Goal: Transaction & Acquisition: Purchase product/service

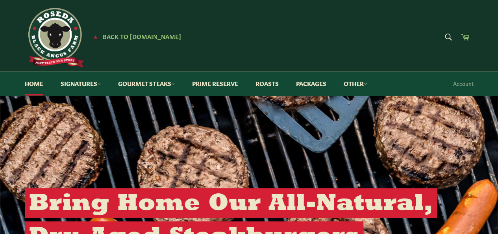
click at [462, 36] on icon at bounding box center [465, 36] width 9 height 9
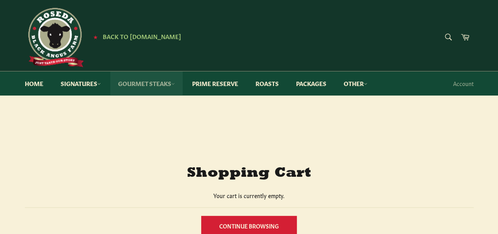
click at [134, 82] on link "Gourmet Steaks" at bounding box center [146, 83] width 72 height 24
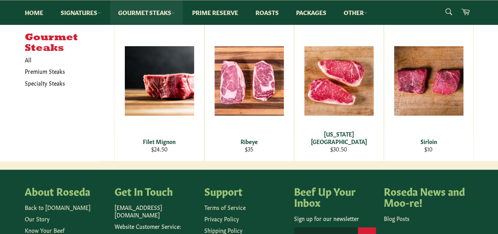
scroll to position [118, 0]
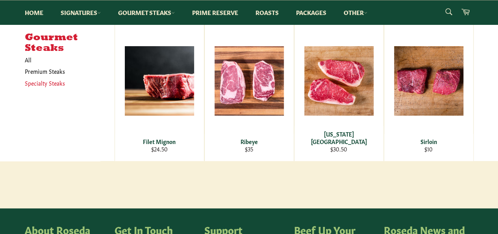
click at [51, 82] on link "Specialty Steaks" at bounding box center [64, 82] width 86 height 11
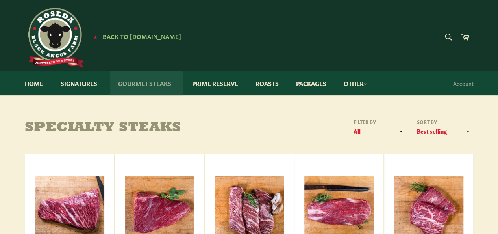
click at [153, 83] on link "Gourmet Steaks" at bounding box center [146, 83] width 72 height 24
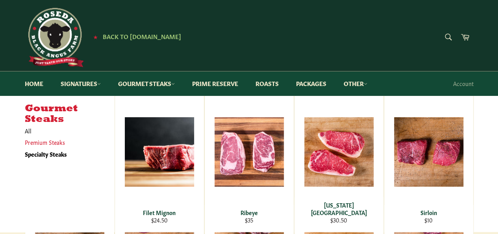
click at [38, 141] on link "Premium Steaks" at bounding box center [64, 141] width 86 height 11
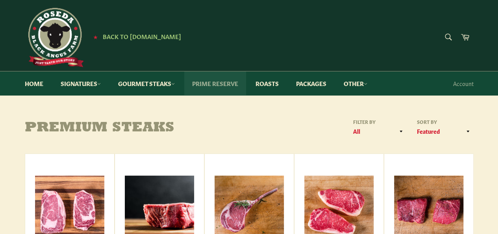
click at [226, 81] on link "Prime Reserve" at bounding box center [215, 83] width 62 height 24
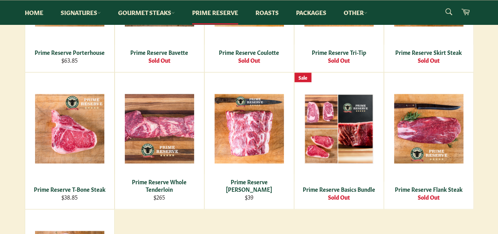
scroll to position [394, 0]
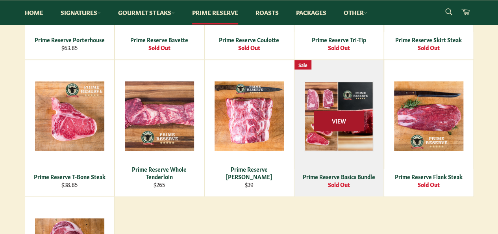
click at [332, 123] on span "View" at bounding box center [339, 121] width 50 height 20
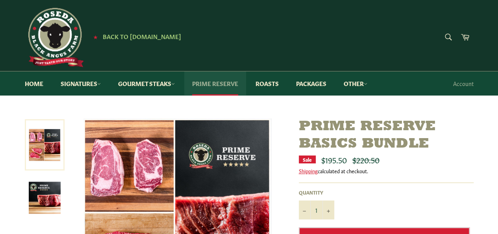
click at [225, 83] on link "Prime Reserve" at bounding box center [215, 83] width 62 height 24
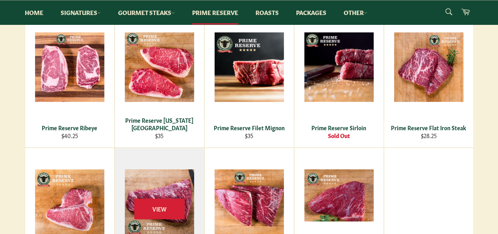
scroll to position [158, 0]
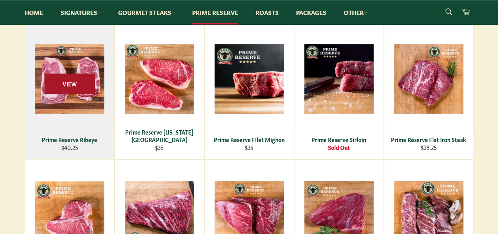
click at [79, 82] on span "View" at bounding box center [70, 84] width 50 height 20
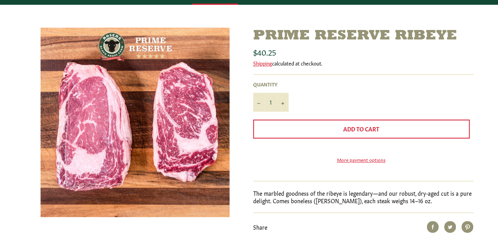
scroll to position [39, 0]
